Goal: Information Seeking & Learning: Learn about a topic

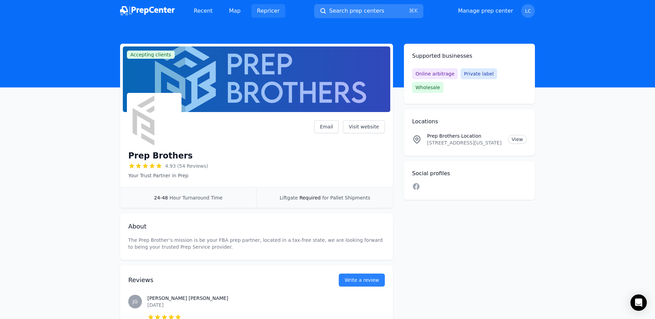
click at [253, 11] on link "Repricer" at bounding box center [268, 11] width 34 height 14
drag, startPoint x: 245, startPoint y: 15, endPoint x: 232, endPoint y: 13, distance: 12.7
click at [245, 15] on div "Recent Map Repricer" at bounding box center [236, 11] width 97 height 14
click at [232, 13] on link "Map" at bounding box center [235, 11] width 23 height 14
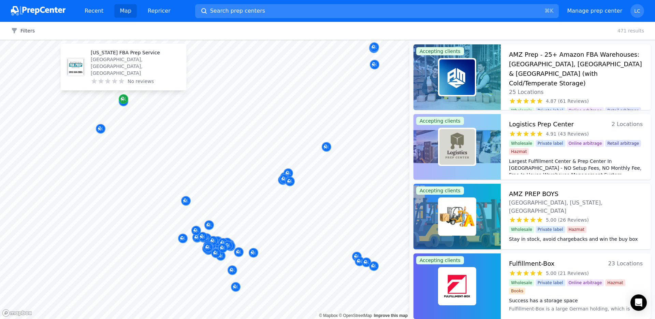
click at [125, 100] on icon "Map marker" at bounding box center [123, 99] width 5 height 7
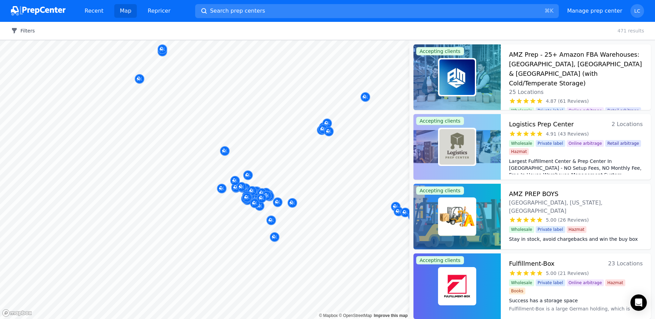
click at [33, 31] on button "Filters" at bounding box center [23, 30] width 24 height 7
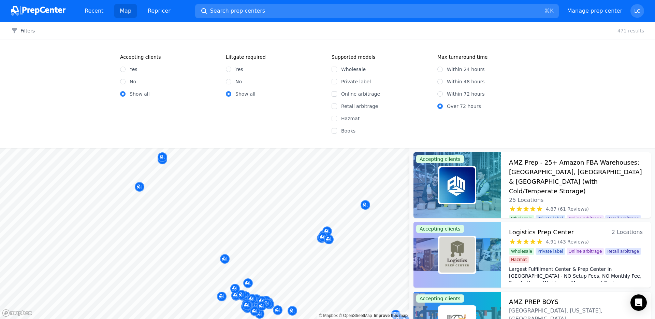
click at [118, 9] on link "Map" at bounding box center [125, 11] width 23 height 14
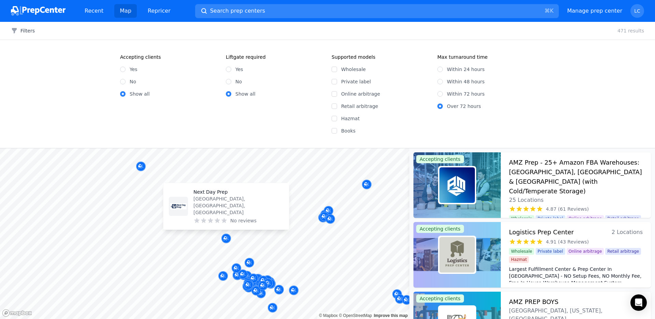
drag, startPoint x: 205, startPoint y: 198, endPoint x: 238, endPoint y: 221, distance: 40.3
click at [239, 222] on body "Recent Map Repricer Search prep centers ⌘ K Open main menu Manage prep center O…" at bounding box center [327, 159] width 655 height 319
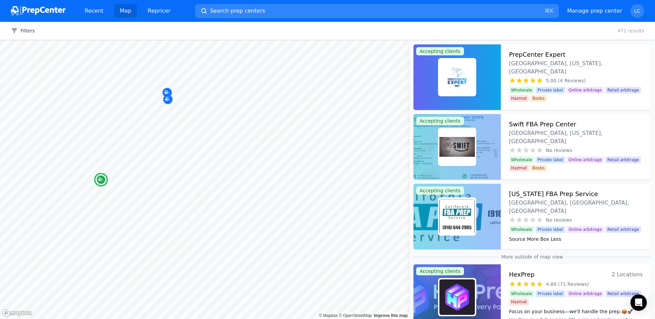
click at [465, 82] on img at bounding box center [457, 76] width 35 height 35
click at [458, 153] on img at bounding box center [457, 146] width 35 height 35
click at [458, 218] on img at bounding box center [457, 216] width 35 height 35
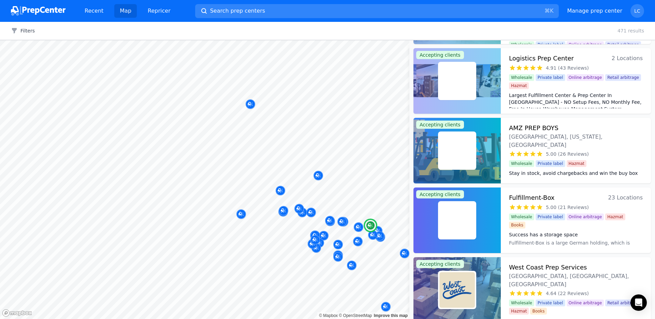
scroll to position [67, 0]
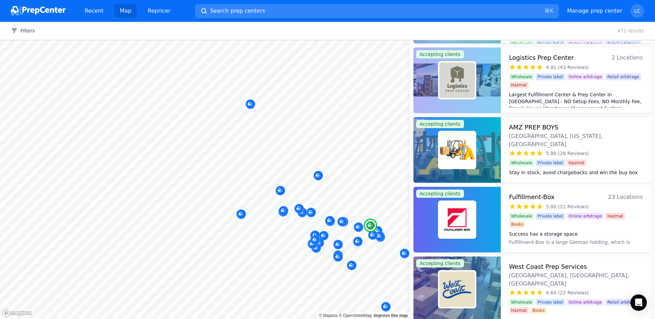
click at [463, 224] on img at bounding box center [457, 219] width 35 height 35
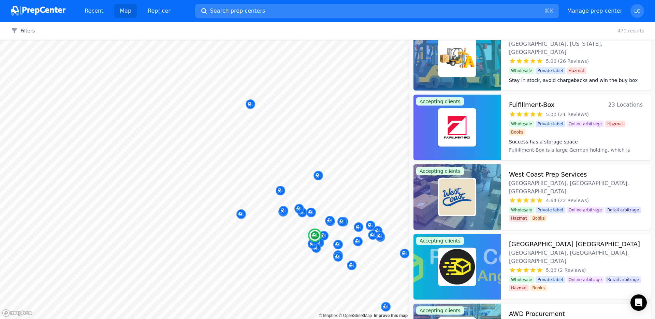
scroll to position [198, 0]
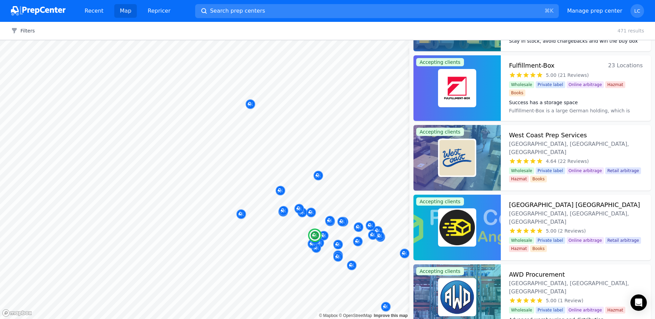
click at [462, 161] on img at bounding box center [457, 157] width 35 height 35
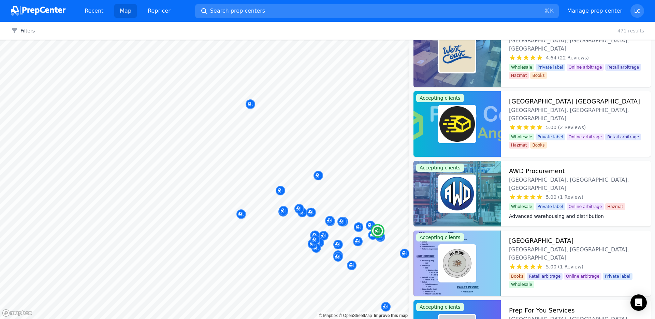
scroll to position [306, 0]
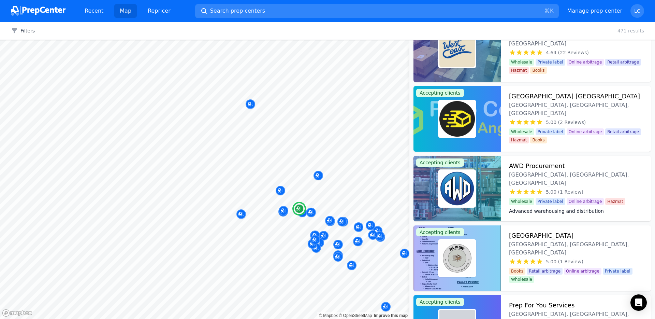
click at [463, 121] on img at bounding box center [457, 118] width 35 height 35
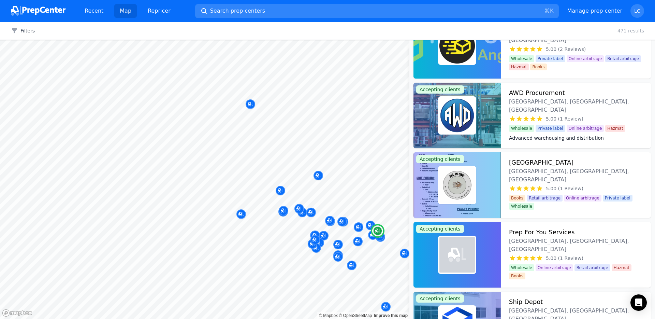
click at [455, 115] on img at bounding box center [457, 115] width 35 height 35
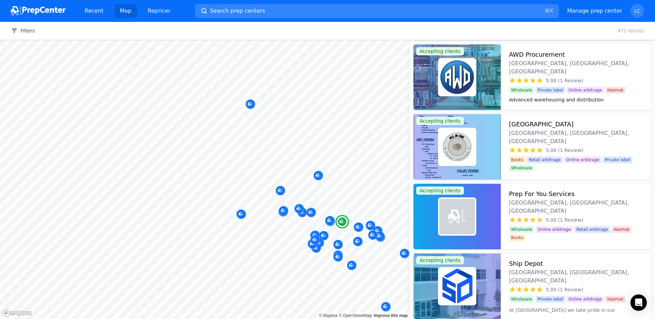
scroll to position [445, 0]
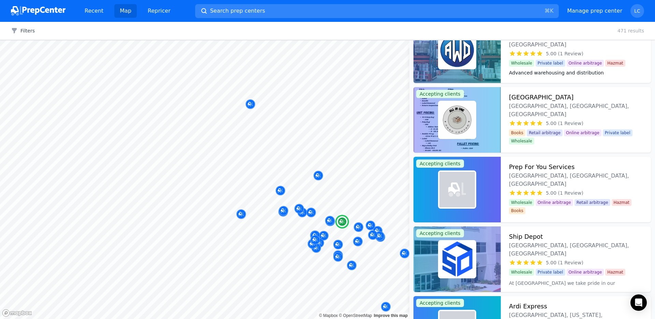
click at [461, 124] on img at bounding box center [457, 119] width 35 height 35
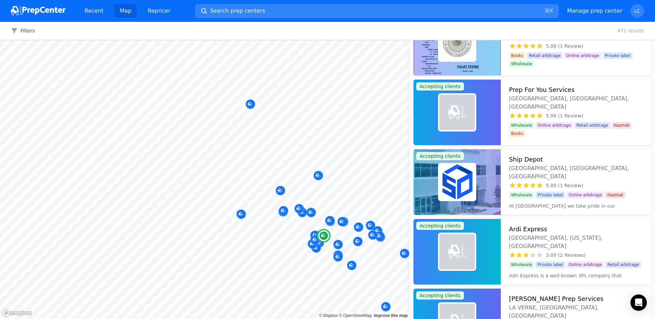
click at [460, 119] on img at bounding box center [457, 112] width 18 height 18
click at [461, 183] on img at bounding box center [457, 181] width 35 height 35
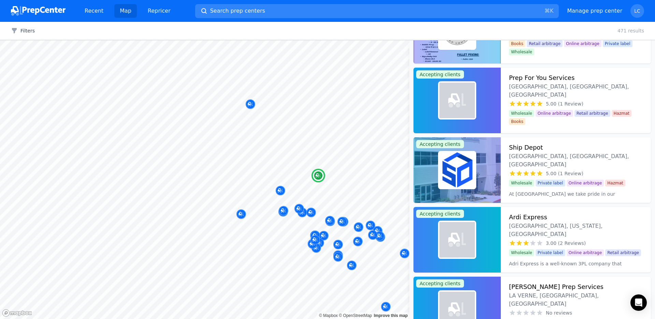
scroll to position [620, 0]
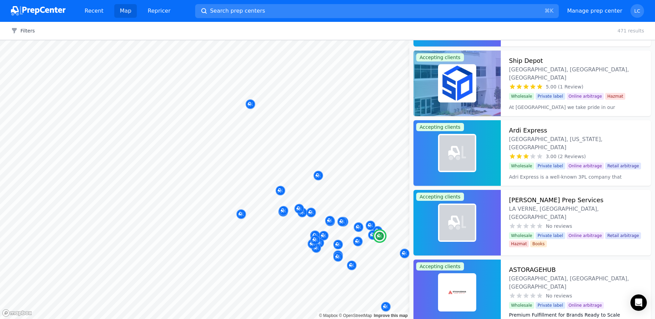
click at [461, 159] on img at bounding box center [457, 153] width 18 height 18
click at [457, 221] on img at bounding box center [457, 223] width 18 height 18
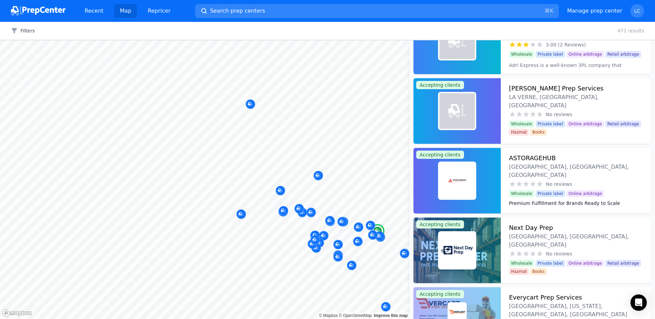
click at [457, 186] on img at bounding box center [457, 180] width 35 height 35
click at [456, 249] on img at bounding box center [457, 249] width 35 height 35
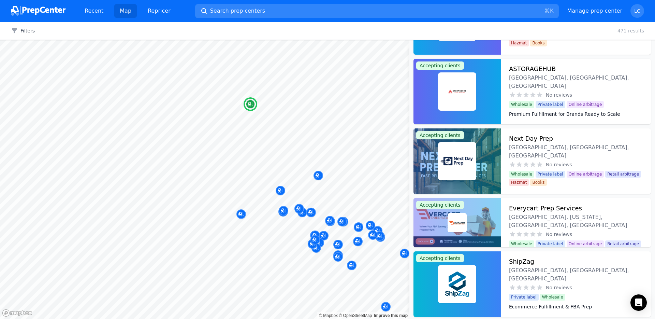
scroll to position [840, 0]
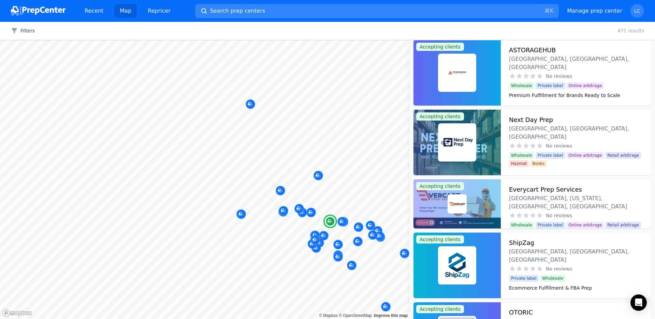
click at [457, 203] on img at bounding box center [457, 204] width 16 height 16
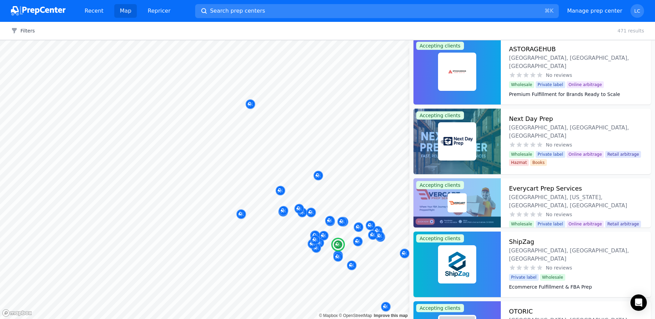
click at [458, 246] on img at bounding box center [457, 263] width 35 height 35
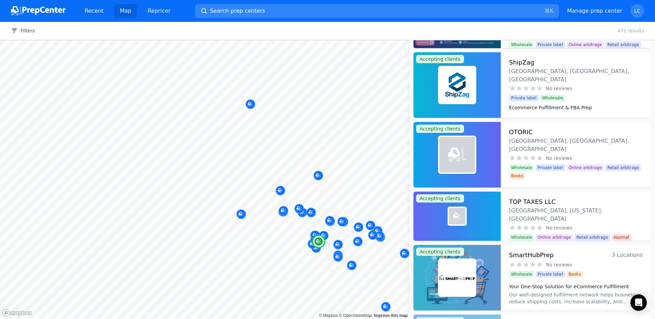
click at [457, 222] on div at bounding box center [457, 216] width 16 height 16
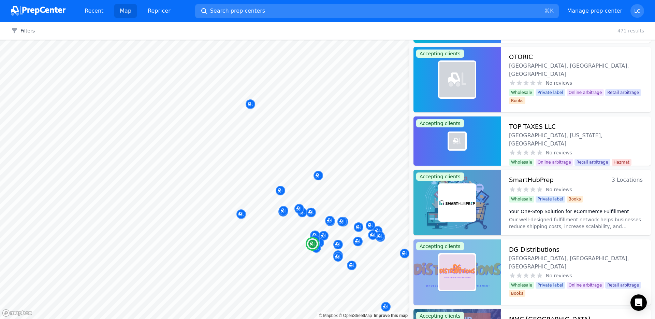
click at [461, 212] on img at bounding box center [457, 202] width 35 height 35
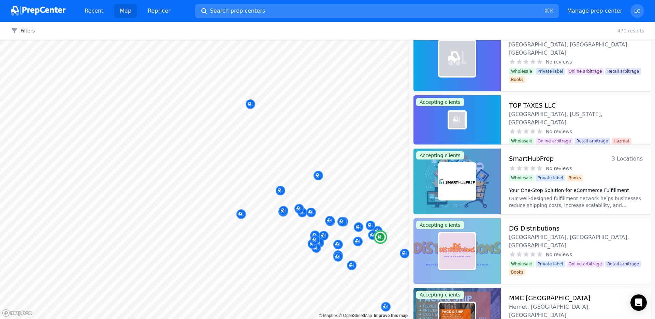
scroll to position [1120, 0]
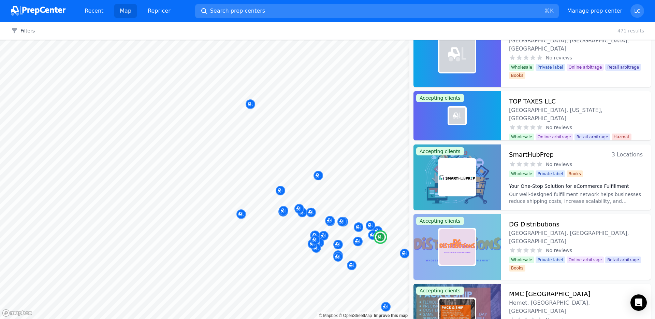
click at [447, 253] on img at bounding box center [457, 246] width 35 height 35
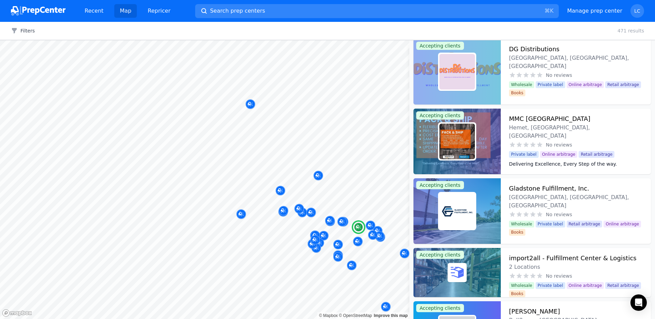
scroll to position [1388, 0]
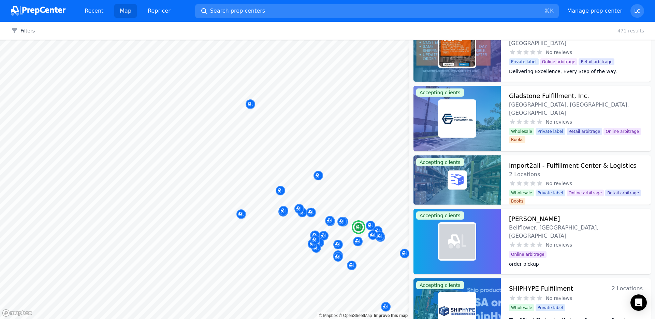
click at [452, 124] on img at bounding box center [457, 118] width 35 height 35
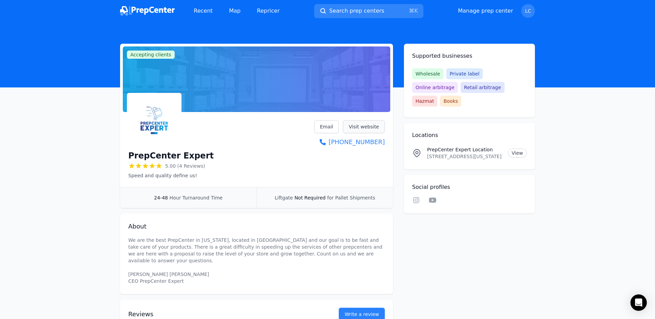
drag, startPoint x: 388, startPoint y: 129, endPoint x: 366, endPoint y: 127, distance: 21.9
click at [384, 128] on div "PrepCenter Expert 5.00 (4 Reviews) Speed ​​and quality define us! Email Visit w…" at bounding box center [256, 151] width 273 height 72
click at [366, 127] on link "Visit website" at bounding box center [364, 126] width 42 height 13
click at [415, 197] on icon at bounding box center [416, 200] width 6 height 6
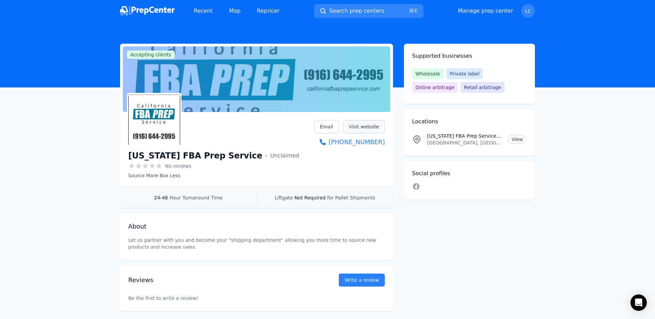
click at [363, 129] on link "Visit website" at bounding box center [364, 126] width 42 height 13
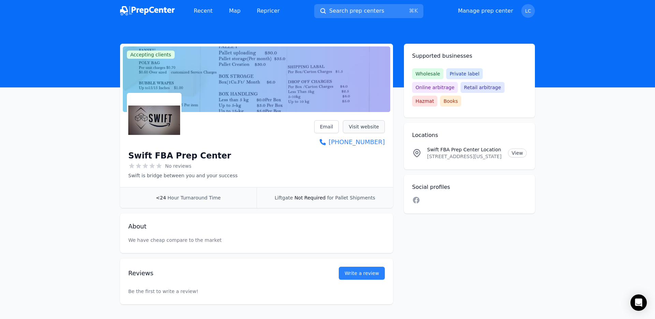
click at [371, 129] on link "Visit website" at bounding box center [364, 126] width 42 height 13
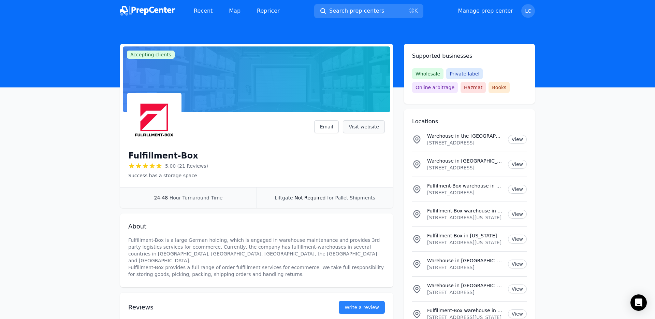
click at [365, 124] on link "Visit website" at bounding box center [364, 126] width 42 height 13
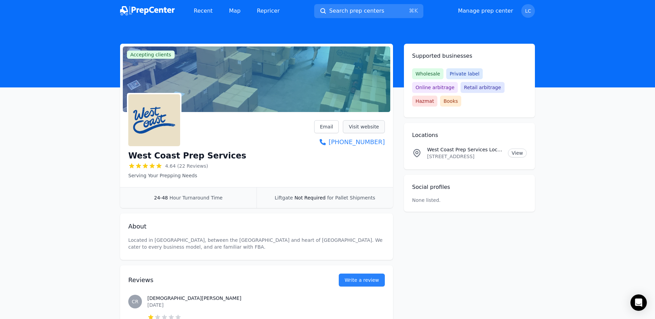
click at [374, 128] on link "Visit website" at bounding box center [364, 126] width 42 height 13
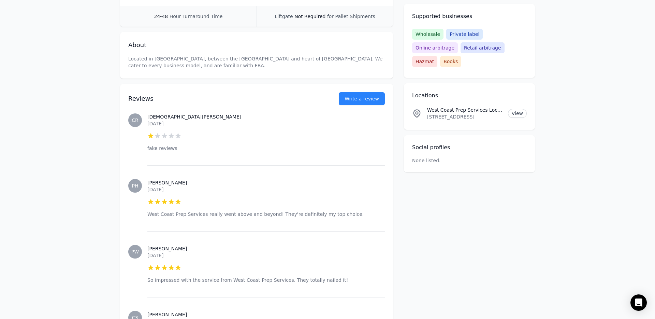
scroll to position [191, 0]
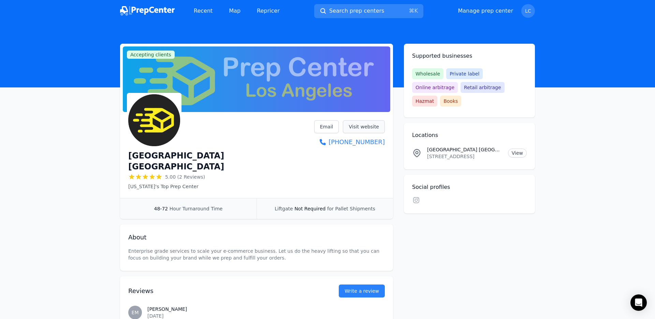
click at [370, 132] on link "Visit website" at bounding box center [364, 126] width 42 height 13
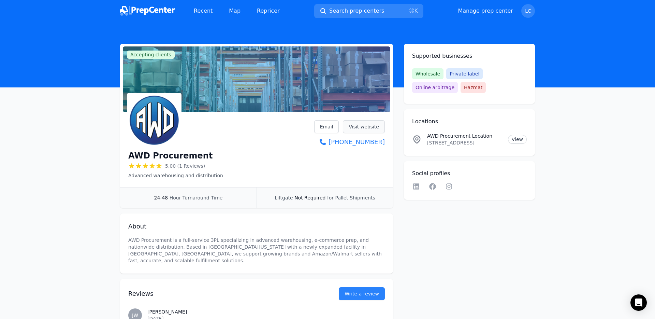
click at [359, 129] on link "Visit website" at bounding box center [364, 126] width 42 height 13
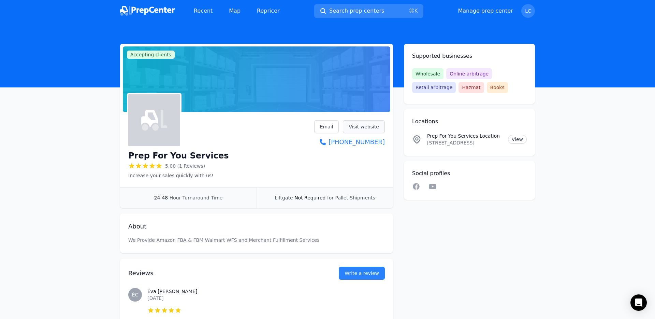
click at [356, 124] on link "Visit website" at bounding box center [364, 126] width 42 height 13
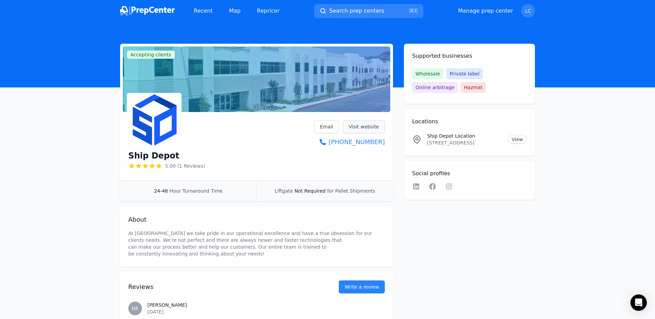
click at [364, 128] on link "Visit website" at bounding box center [364, 126] width 42 height 13
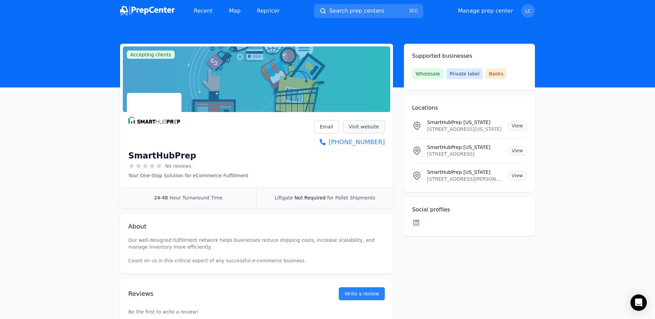
click at [369, 129] on link "Visit website" at bounding box center [364, 126] width 42 height 13
click at [148, 14] on img at bounding box center [147, 11] width 55 height 10
